Goal: Check status

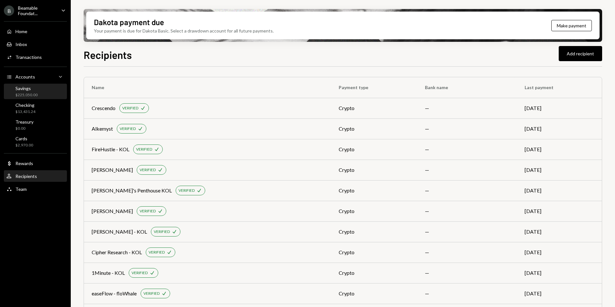
click at [44, 91] on div "Savings $225,050.00" at bounding box center [35, 92] width 58 height 12
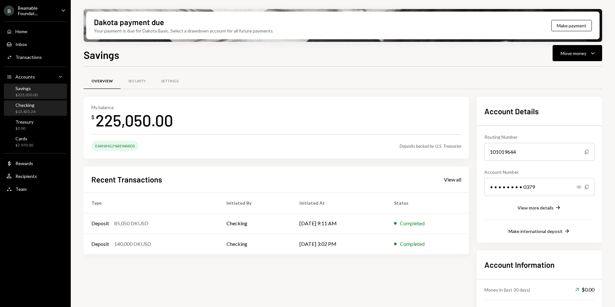
click at [41, 107] on div "Checking $13,431.24" at bounding box center [35, 108] width 58 height 12
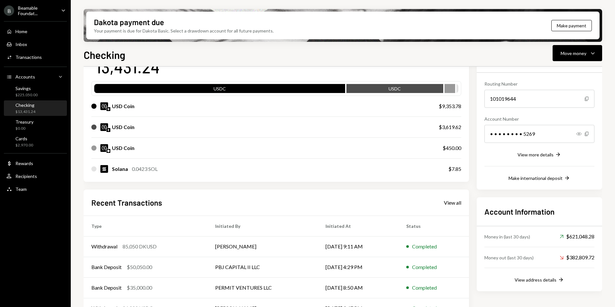
scroll to position [91, 0]
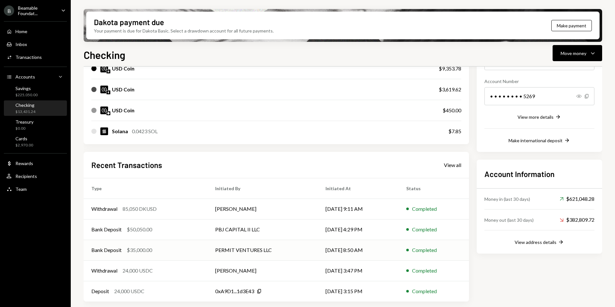
click at [217, 249] on td "PERMIT VENTURES LLC" at bounding box center [262, 250] width 110 height 21
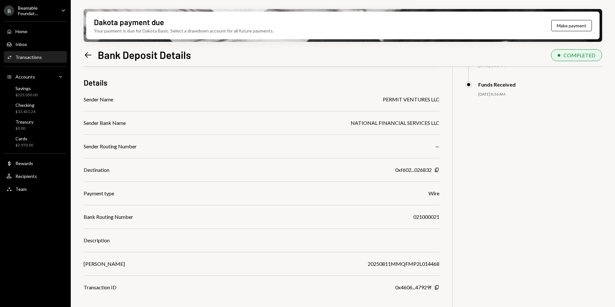
scroll to position [51, 0]
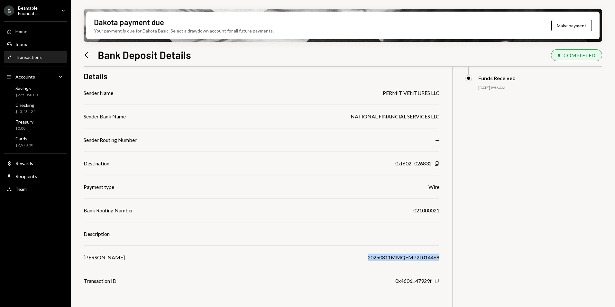
drag, startPoint x: 369, startPoint y: 256, endPoint x: 439, endPoint y: 258, distance: 70.1
click at [439, 258] on div "20250811MMQFMP2L014468" at bounding box center [404, 258] width 72 height 8
copy div "20250811MMQFMP2L014468"
click at [86, 54] on icon at bounding box center [88, 54] width 7 height 5
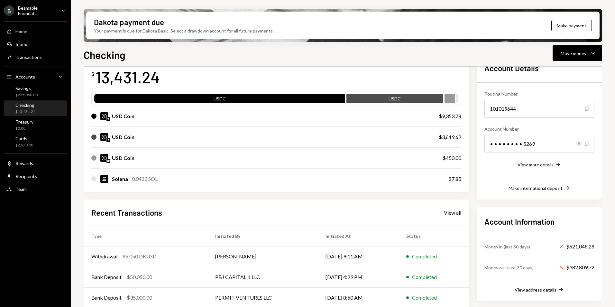
scroll to position [64, 0]
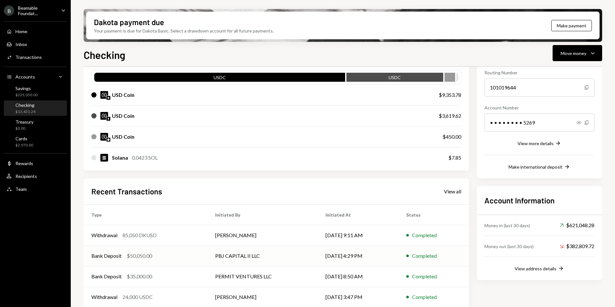
click at [173, 254] on div "Bank Deposit $50,050.00" at bounding box center [145, 256] width 108 height 8
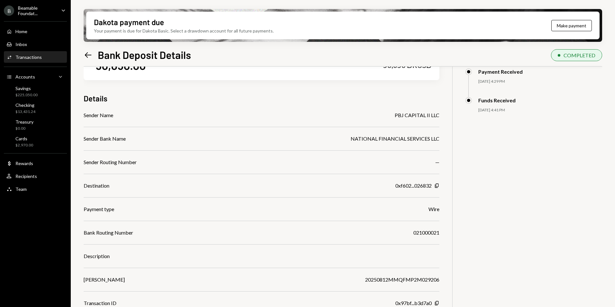
scroll to position [51, 0]
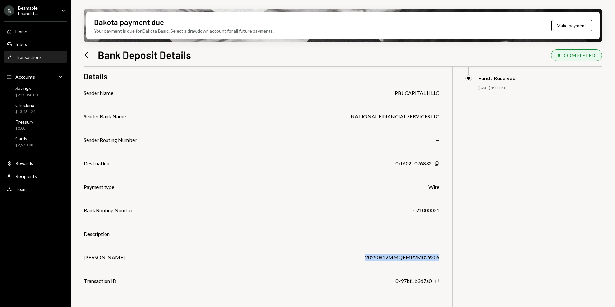
drag, startPoint x: 365, startPoint y: 256, endPoint x: 442, endPoint y: 259, distance: 76.6
click at [442, 259] on div "$ 50,050.00 50,050 DKUSD Details Sender Name PBJ CAPITAL II LLC Sender Bank Nam…" at bounding box center [343, 168] width 519 height 307
copy div "20250812MMQFMP2M029206"
